Goal: Check status: Check status

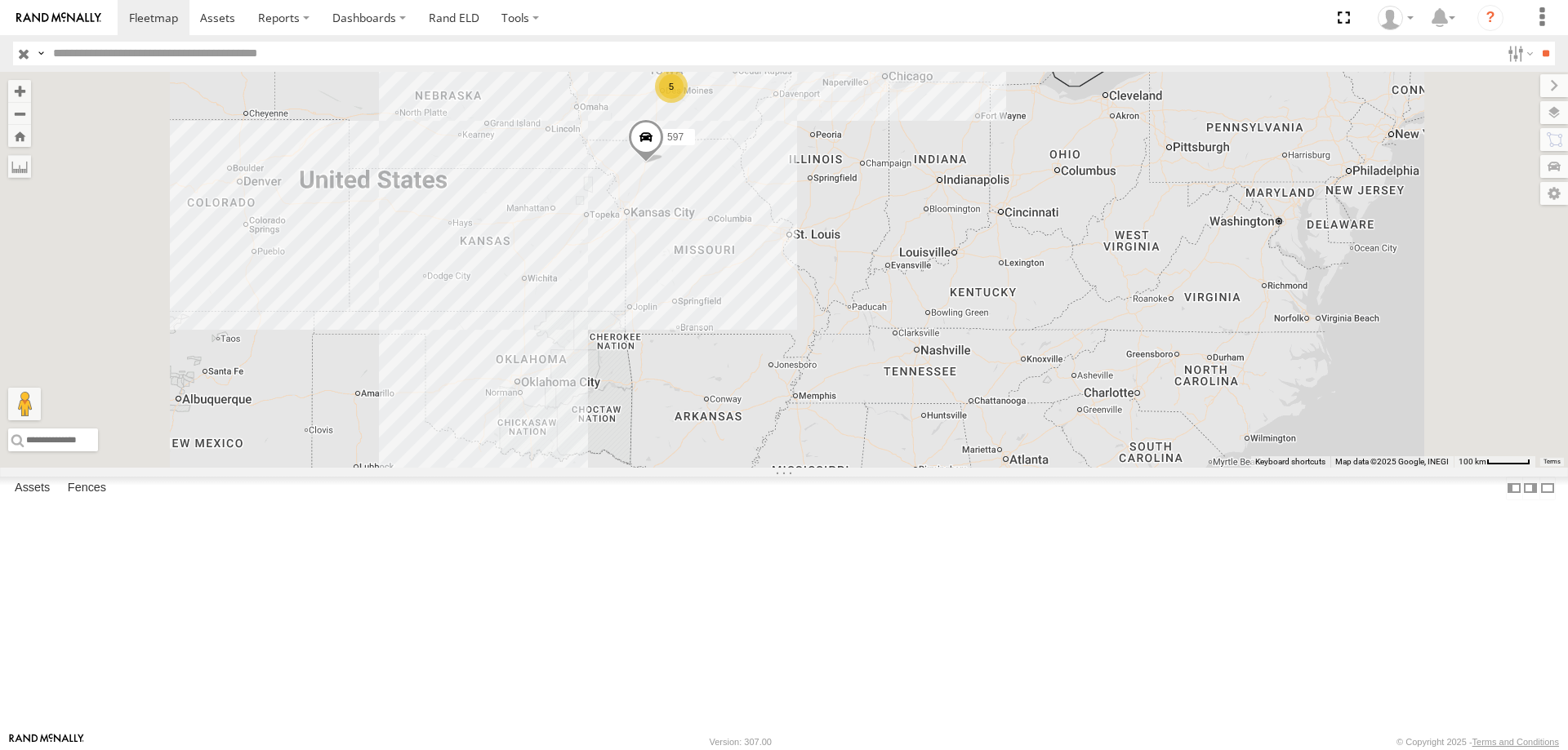
click at [859, 373] on div "49 597 5" at bounding box center [784, 270] width 1568 height 396
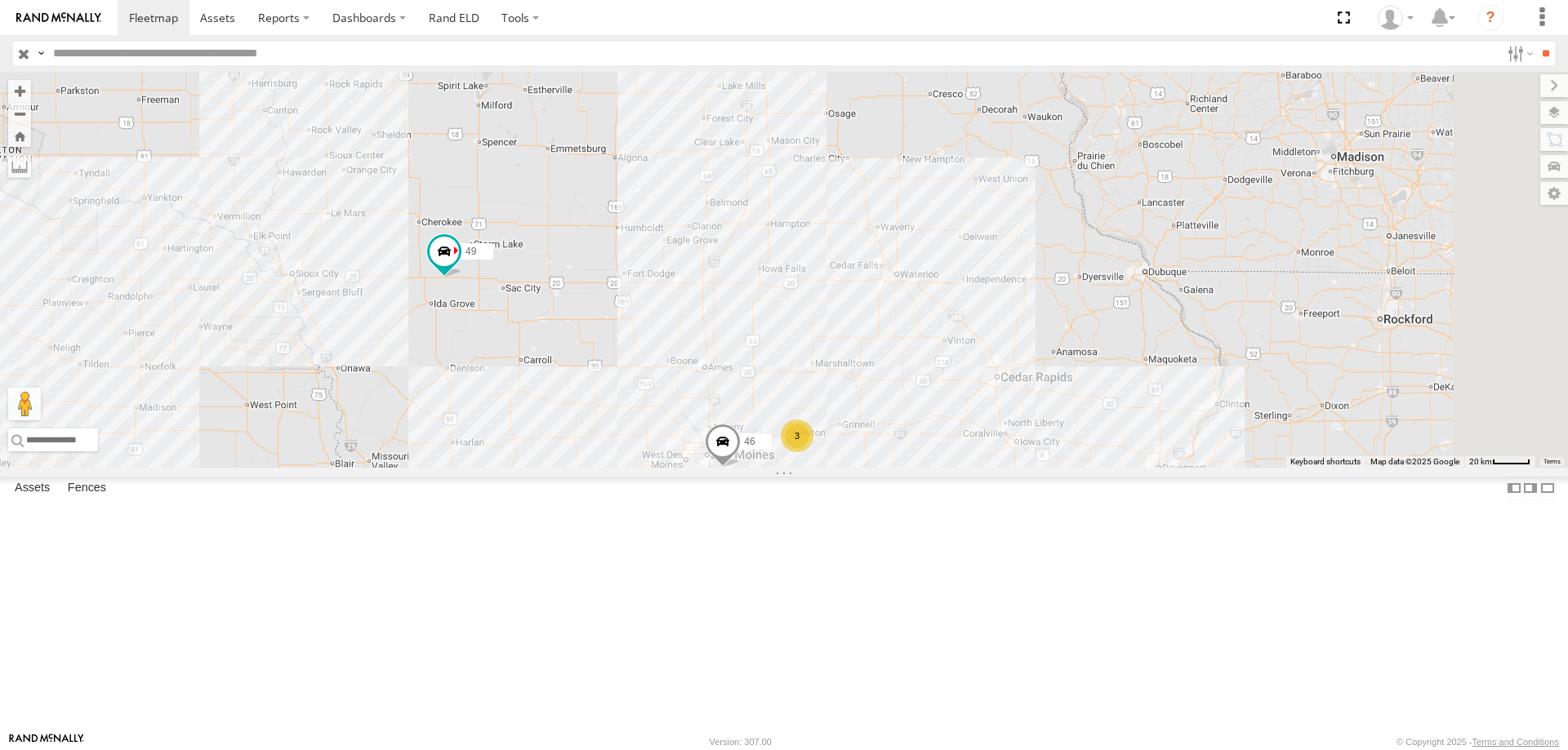
drag, startPoint x: 1032, startPoint y: 178, endPoint x: 1010, endPoint y: 247, distance: 72.4
click at [1010, 247] on div "545 597 49 46 587 3" at bounding box center [784, 270] width 1568 height 396
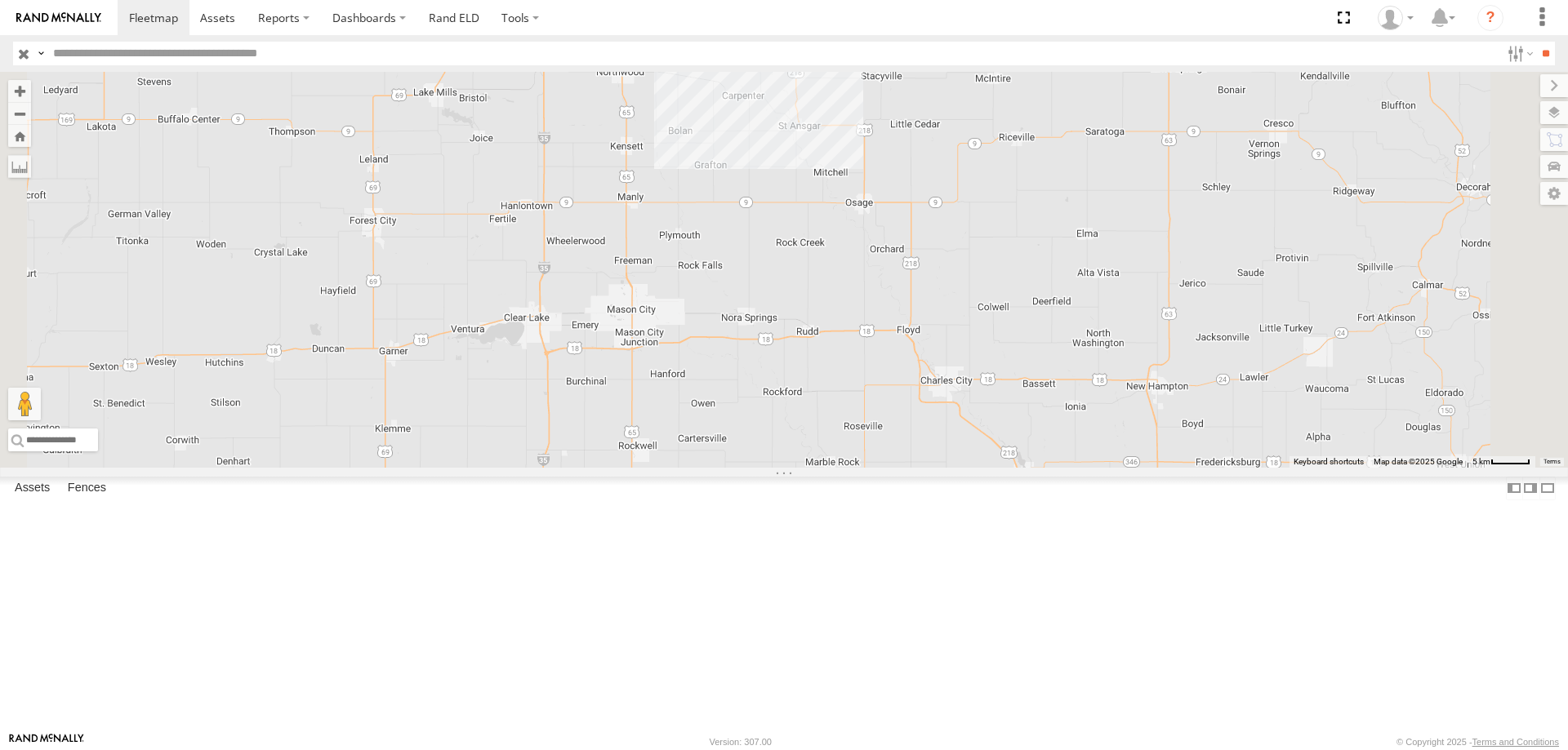
click at [0, 0] on div "597" at bounding box center [0, 0] width 0 height 0
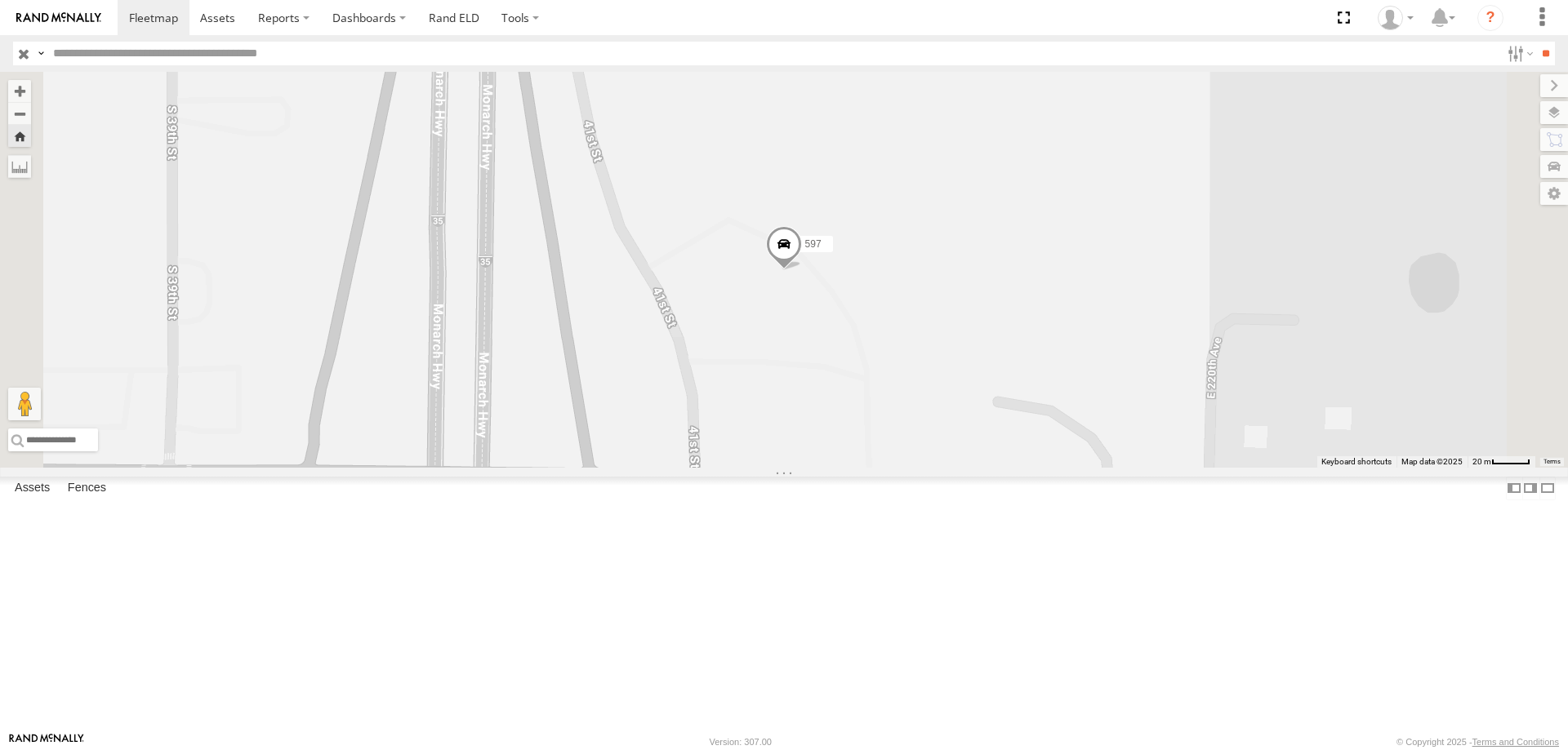
click at [802, 271] on span at bounding box center [784, 248] width 36 height 44
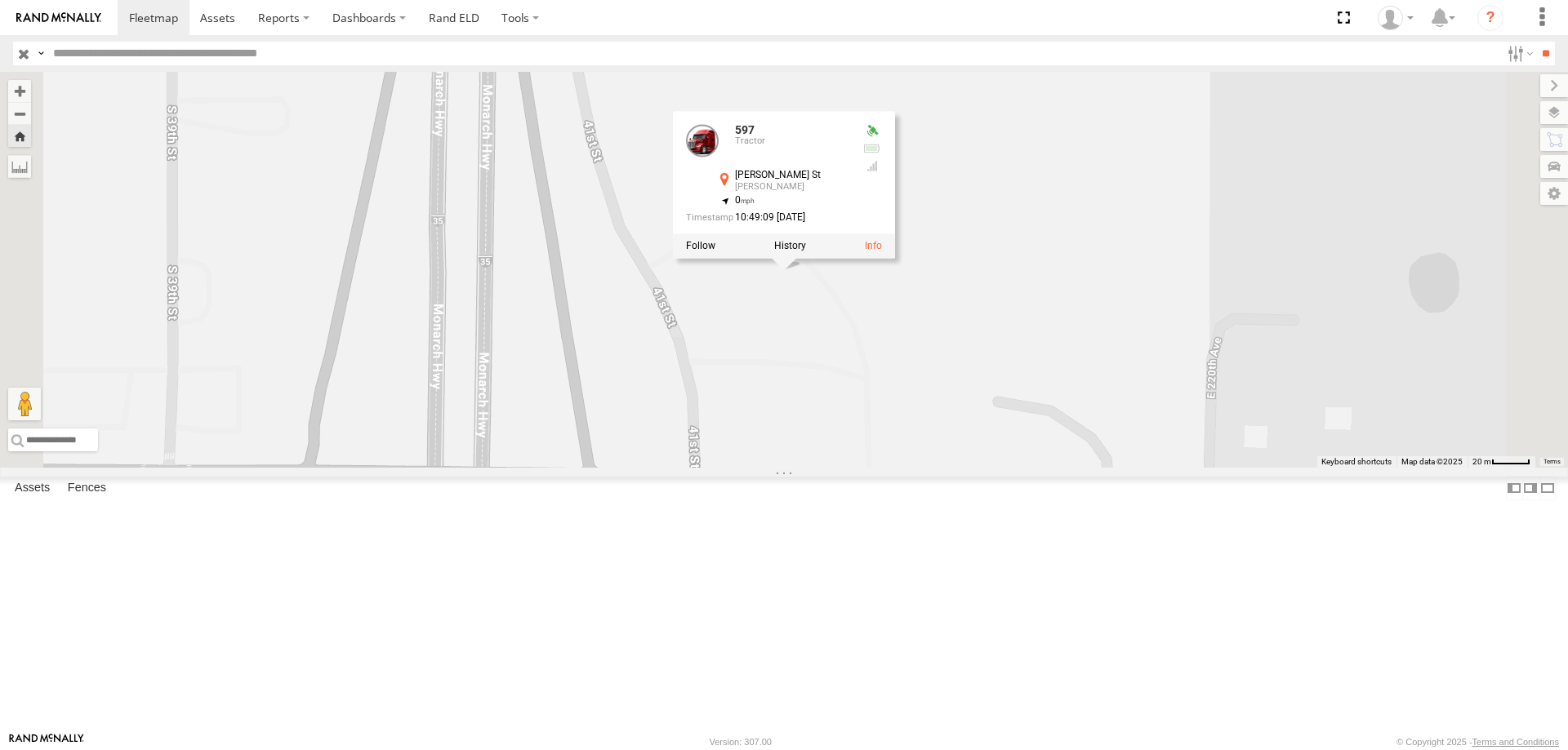
click at [895, 258] on div at bounding box center [784, 245] width 222 height 25
click at [806, 252] on label at bounding box center [790, 246] width 31 height 12
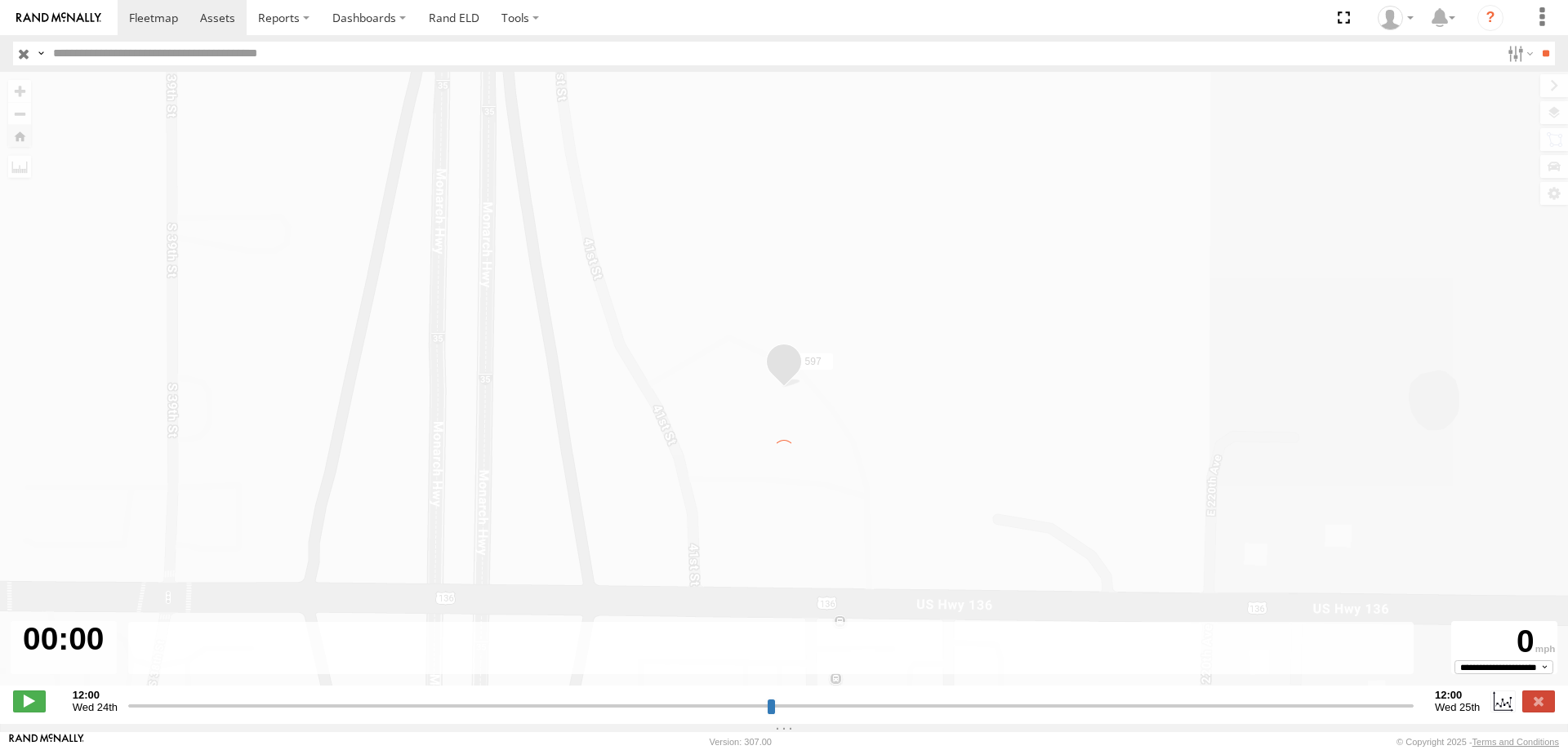
type input "**********"
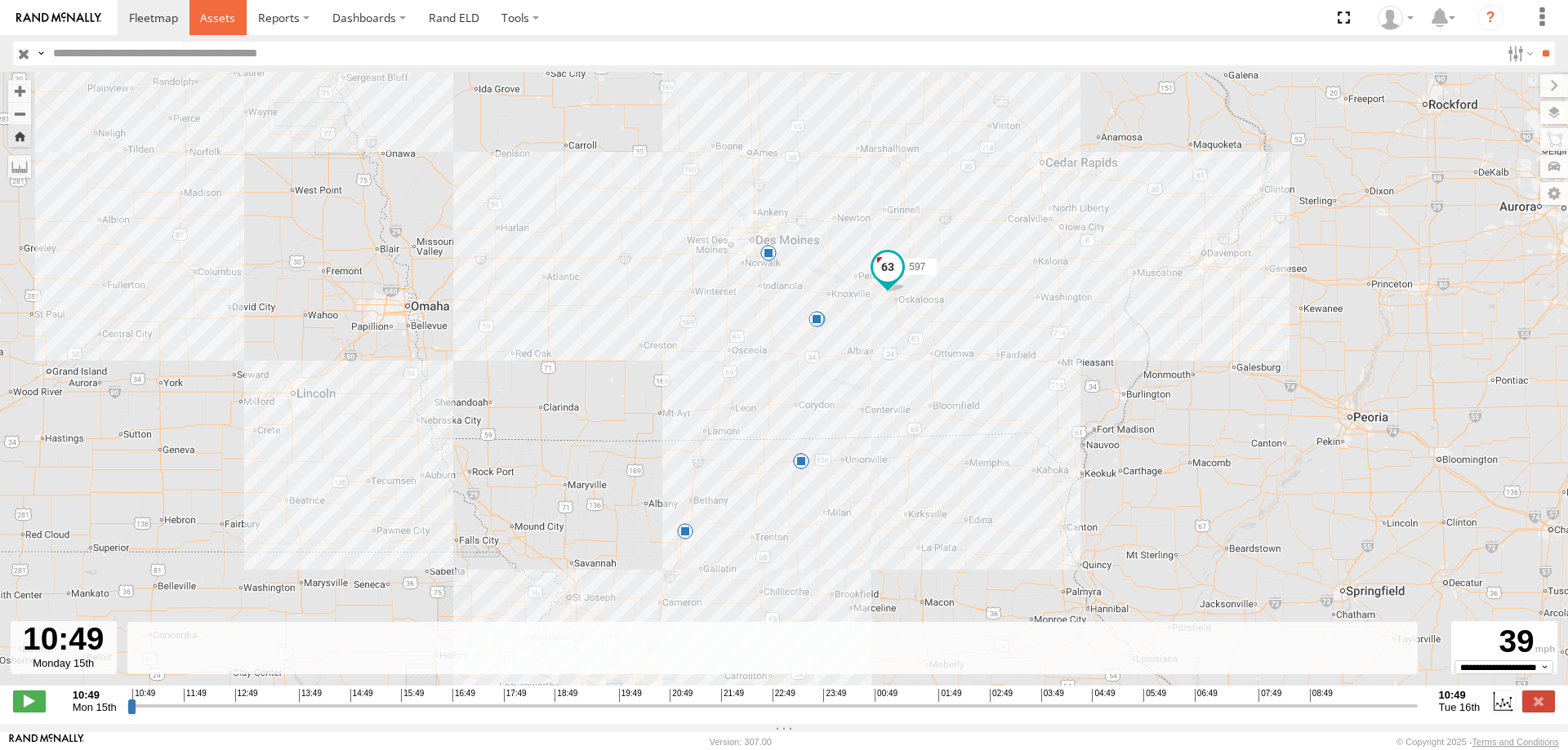
click at [230, 22] on span at bounding box center [218, 18] width 35 height 16
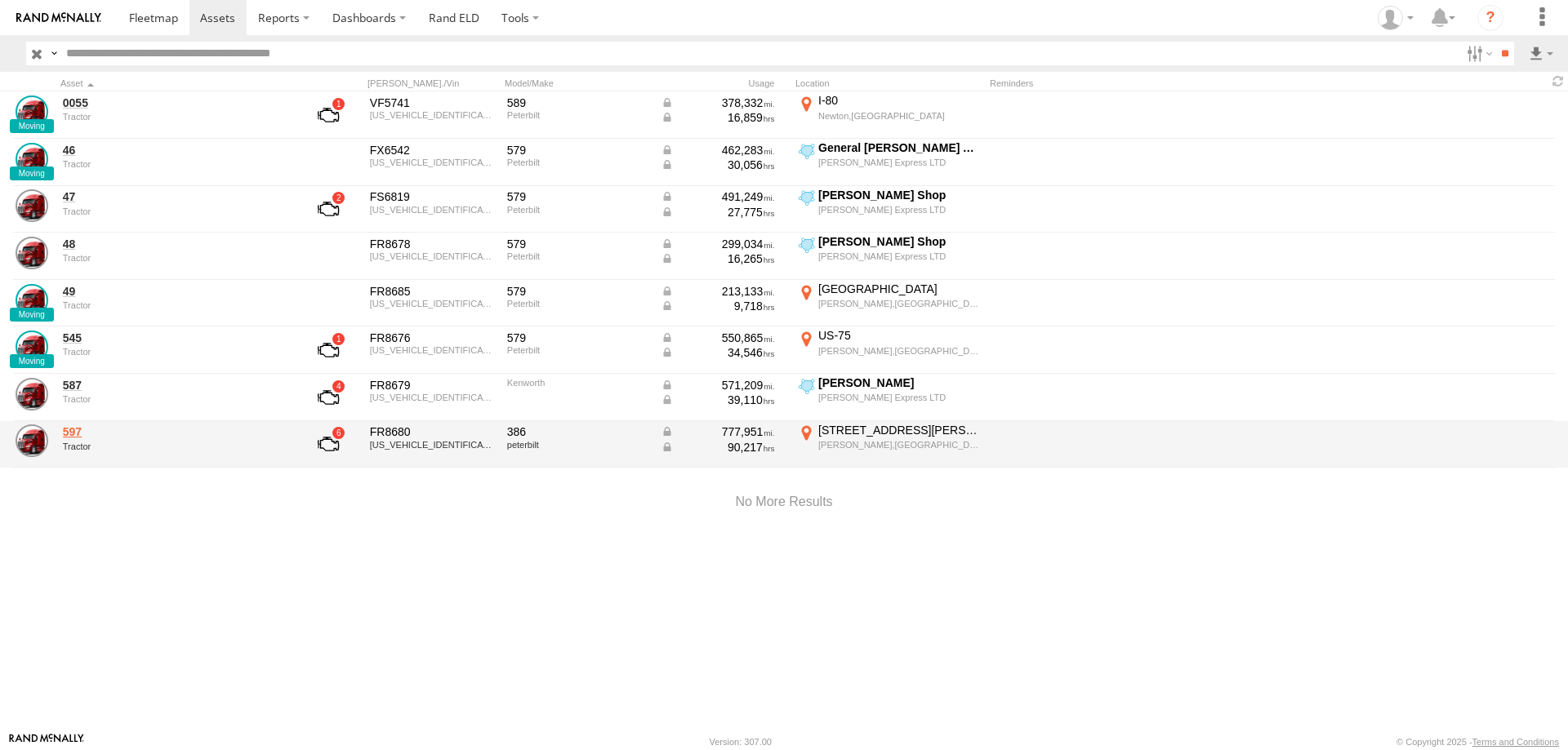
click at [75, 431] on link "597" at bounding box center [174, 431] width 223 height 15
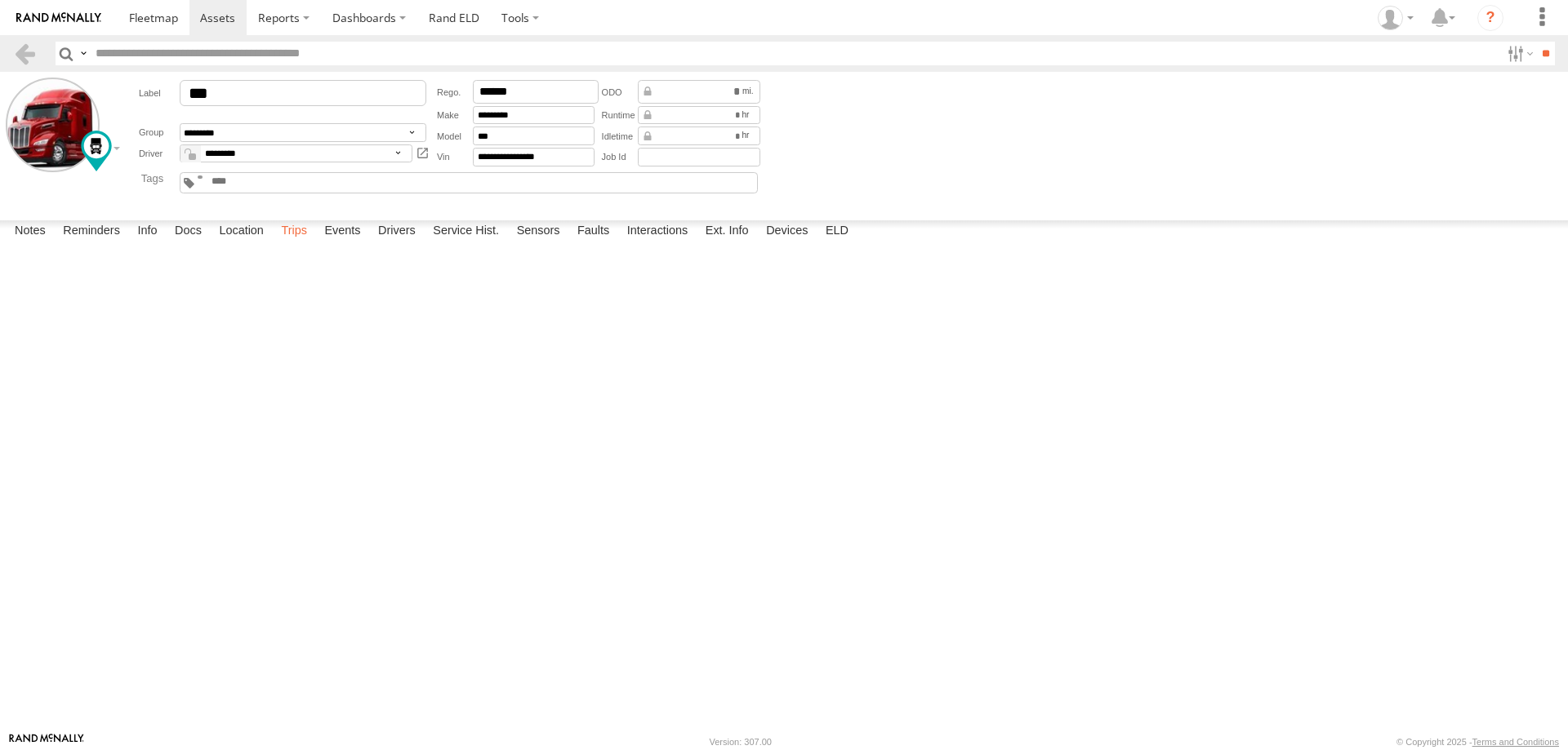
click at [303, 243] on label "Trips" at bounding box center [293, 231] width 42 height 23
drag, startPoint x: 837, startPoint y: 414, endPoint x: 13, endPoint y: 363, distance: 825.6
click at [0, 0] on div "[DATE] 09:44 09/16/2025 [PERSON_NAME],Mo. [PERSON_NAME] Express LTD 40.10704 -9…" at bounding box center [0, 0] width 0 height 0
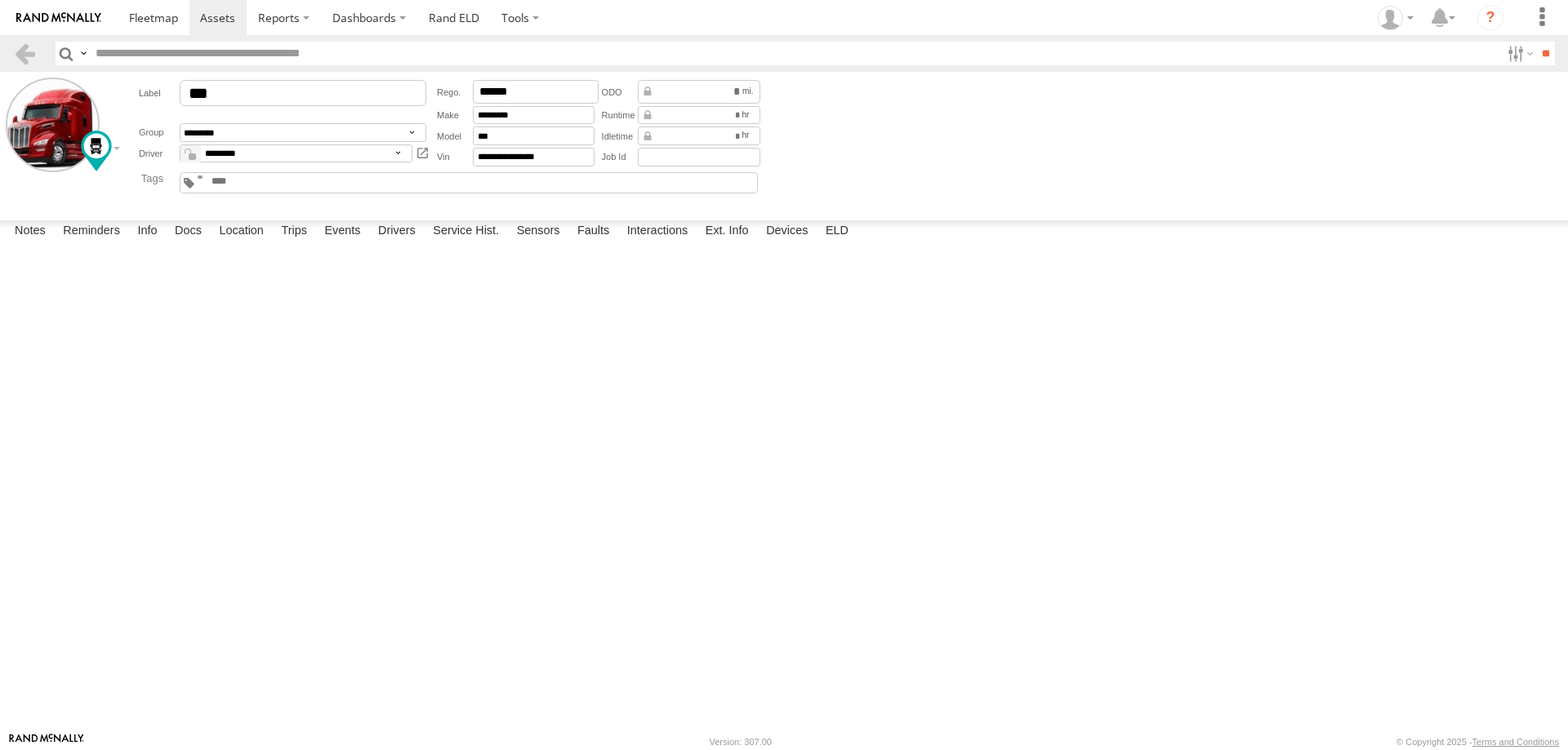
click at [0, 0] on div at bounding box center [0, 0] width 0 height 0
click at [165, 7] on link at bounding box center [153, 18] width 72 height 35
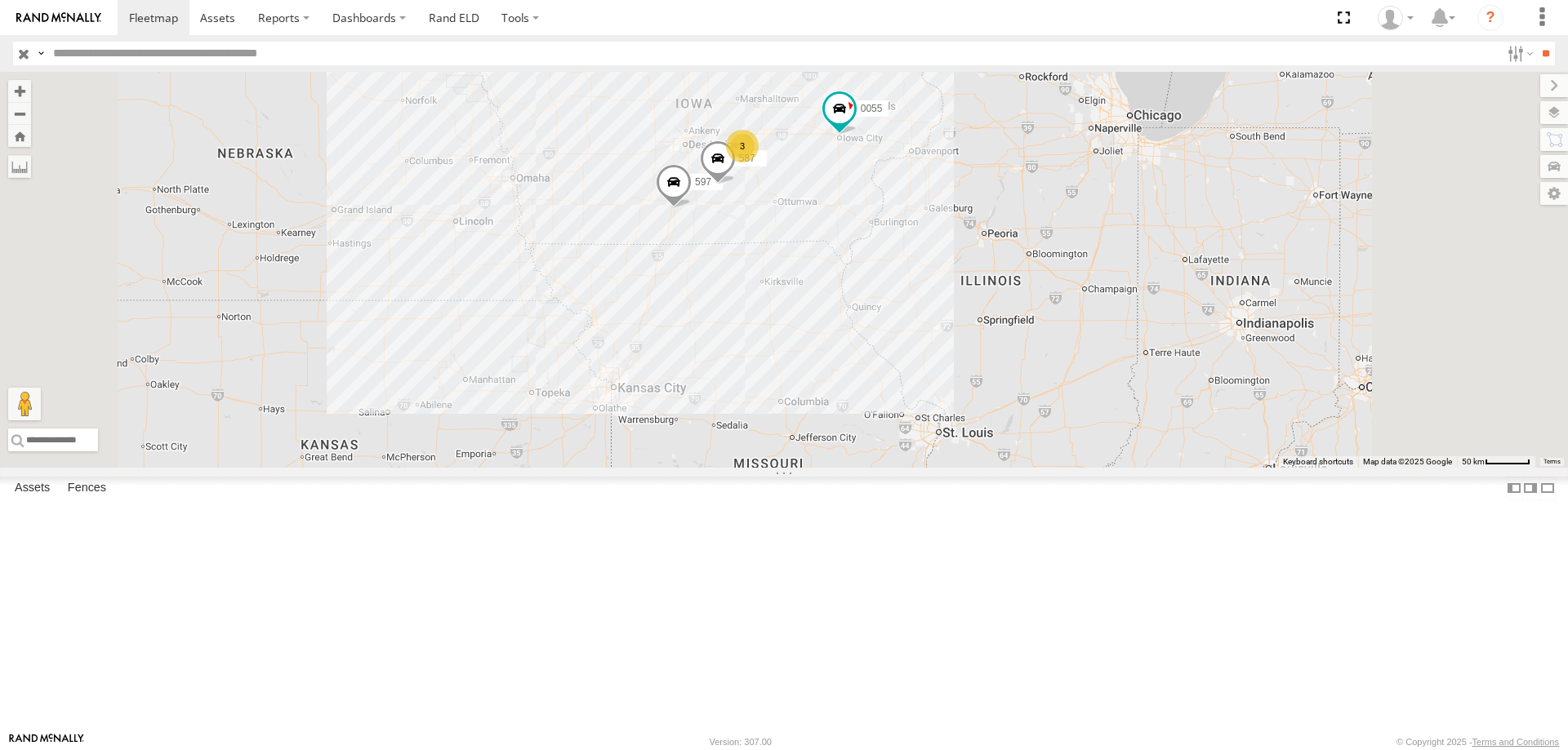
drag, startPoint x: 1020, startPoint y: 358, endPoint x: 1020, endPoint y: 349, distance: 9.0
click at [1020, 349] on div "0055 49 597 587 3" at bounding box center [784, 270] width 1568 height 396
